Goal: Find specific page/section

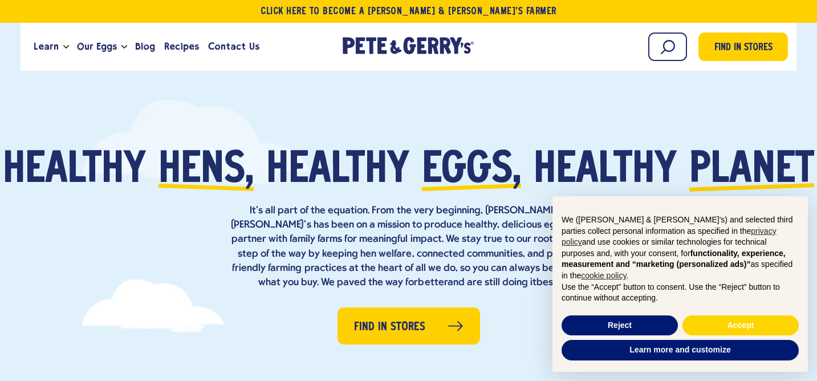
click at [125, 277] on div "Healthy hens, healthy eggs, healthy planet It’s all part of the equation. From …" at bounding box center [408, 219] width 817 height 140
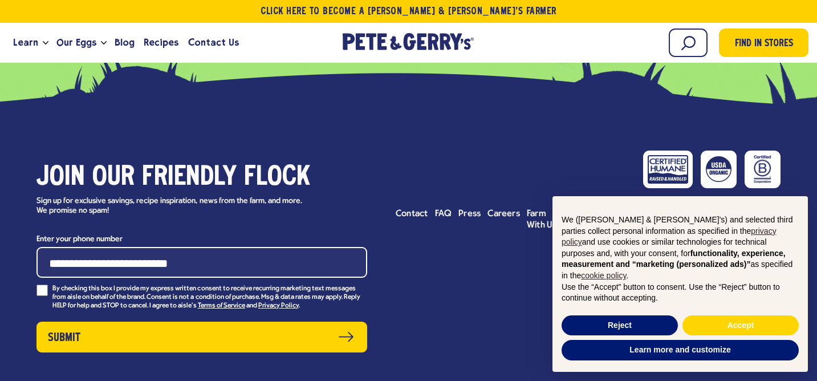
scroll to position [5088, 0]
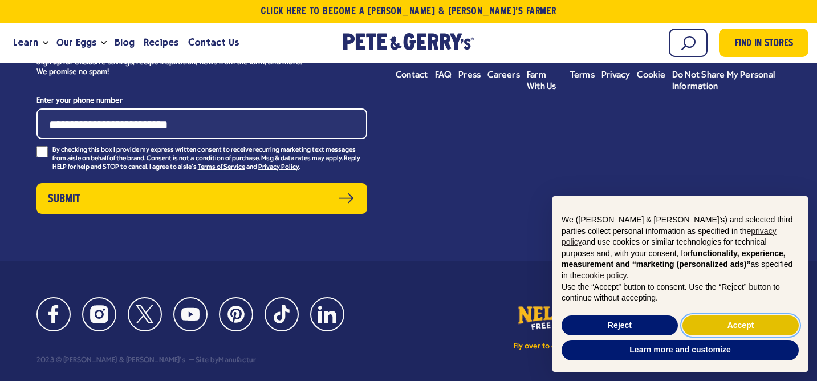
click at [747, 326] on button "Accept" at bounding box center [740, 325] width 116 height 21
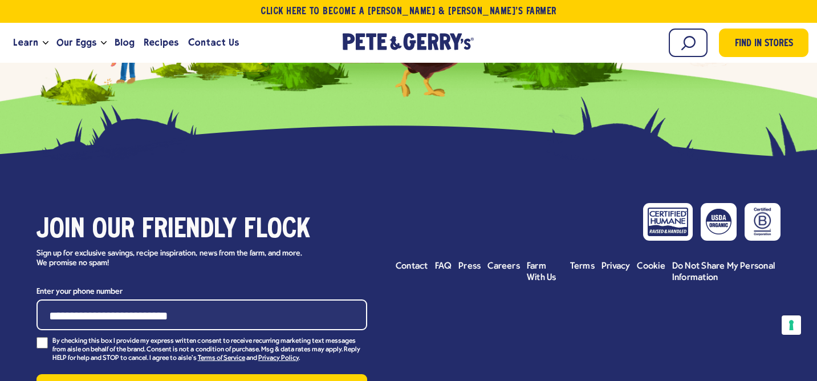
scroll to position [0, 0]
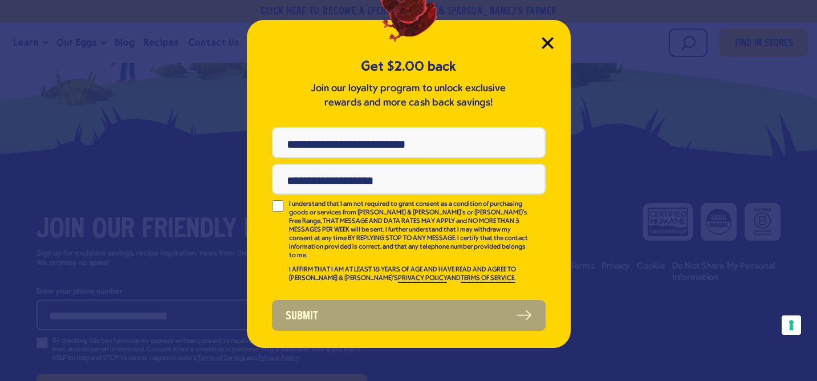
click at [547, 39] on icon "Close Modal" at bounding box center [548, 43] width 12 height 12
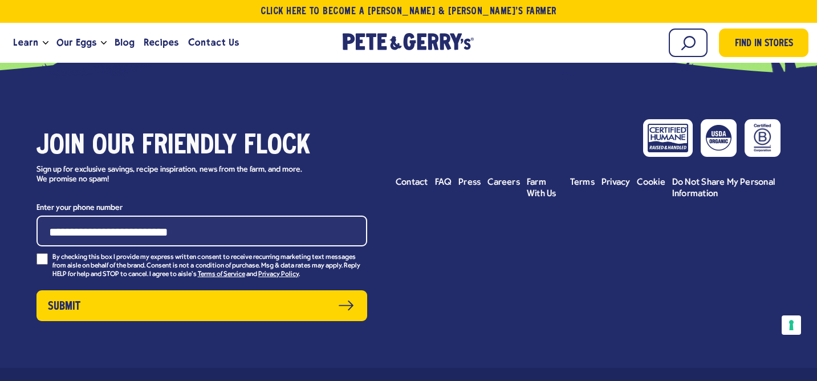
scroll to position [4999, 0]
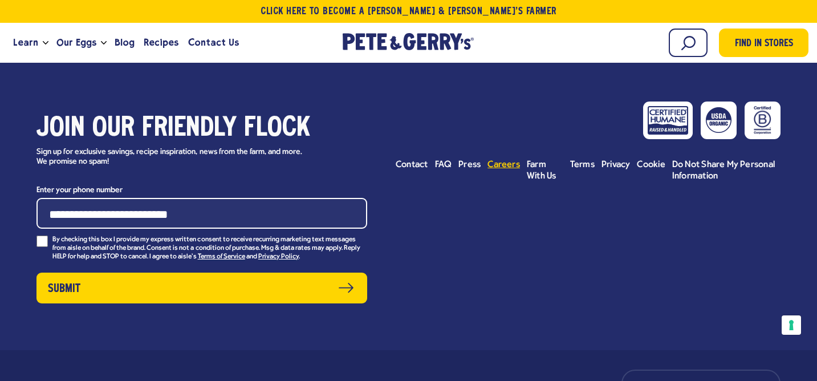
click at [499, 161] on span "Careers" at bounding box center [503, 164] width 32 height 9
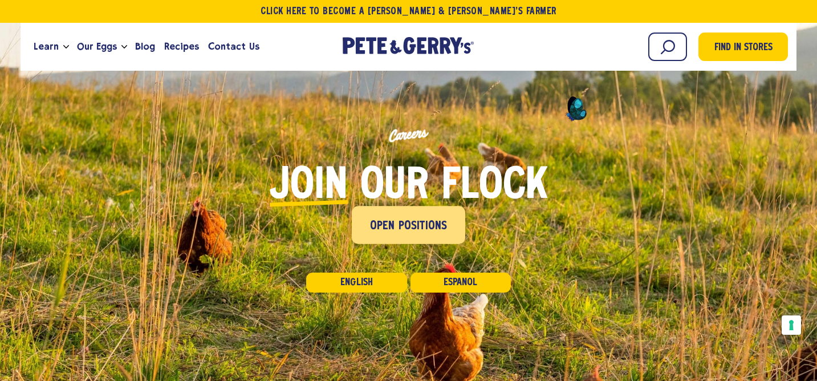
click at [386, 236] on link "Open Positions" at bounding box center [408, 225] width 113 height 38
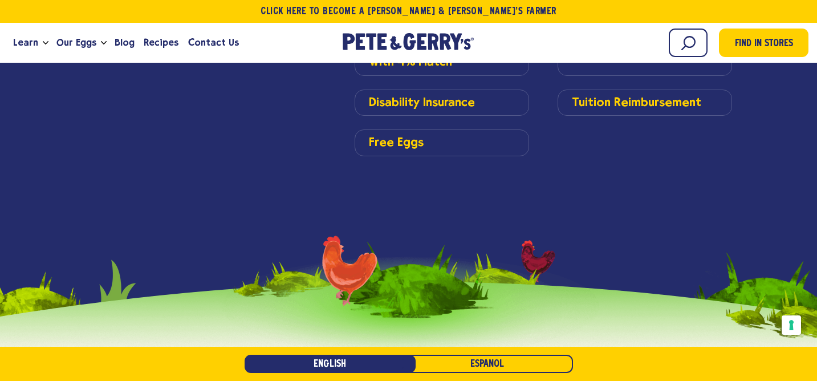
scroll to position [2240, 0]
